Goal: Submit feedback/report problem

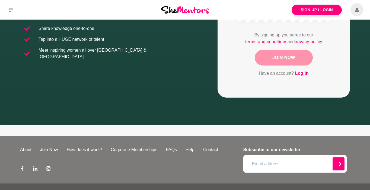
scroll to position [144, 0]
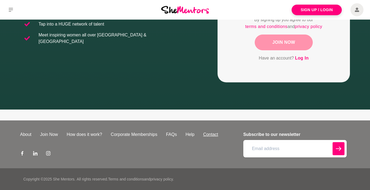
click at [210, 133] on link "Contact" at bounding box center [211, 134] width 24 height 7
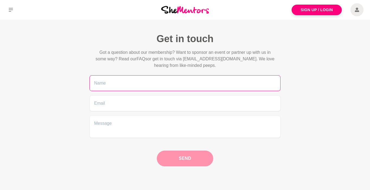
click at [142, 87] on input "text" at bounding box center [185, 83] width 191 height 16
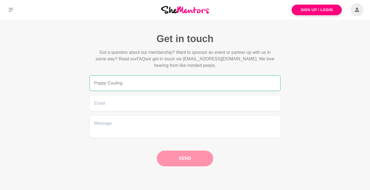
type input "Poppy Couling"
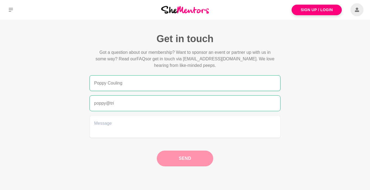
type input "[EMAIL_ADDRESS][DOMAIN_NAME]"
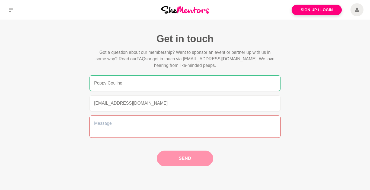
click at [113, 125] on textarea at bounding box center [185, 126] width 191 height 22
paste textarea "Hi there! I work for Trinny London, a beauty brand founded by [PERSON_NAME] in …"
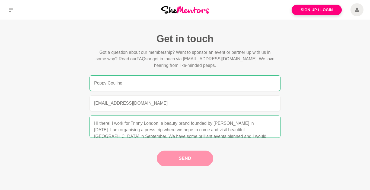
scroll to position [15, 0]
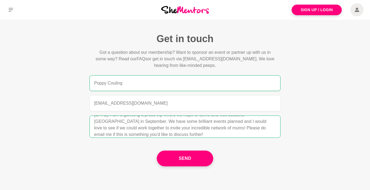
click at [196, 128] on textarea "Hi there! I work for Trinny London, a beauty brand founded by [PERSON_NAME] in …" at bounding box center [185, 126] width 191 height 22
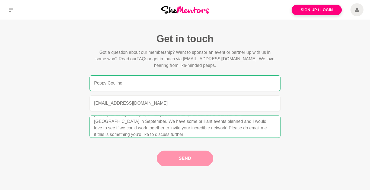
type textarea "Hi there! I work for Trinny London, a beauty brand founded by [PERSON_NAME] in …"
click at [187, 159] on button "Send" at bounding box center [185, 158] width 56 height 16
